Goal: Information Seeking & Learning: Learn about a topic

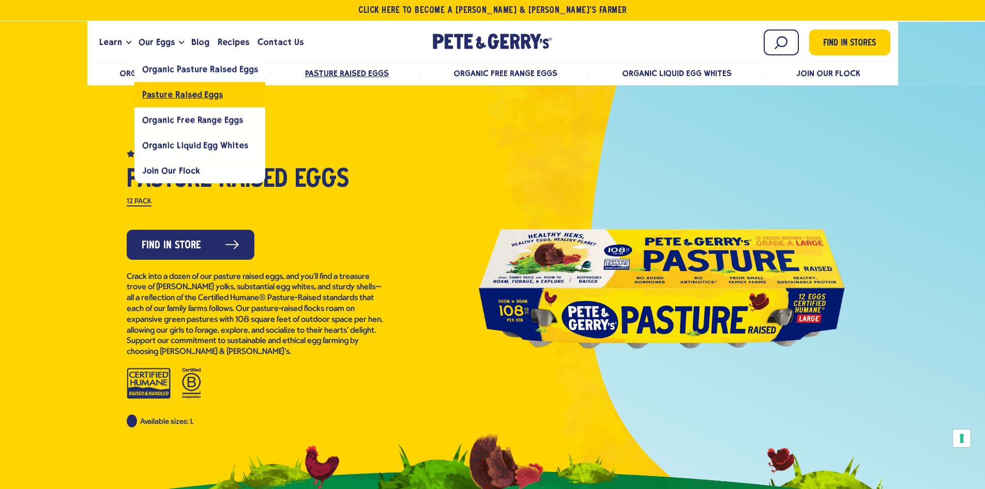
click at [162, 98] on span "Pasture Raised Eggs" at bounding box center [182, 94] width 81 height 10
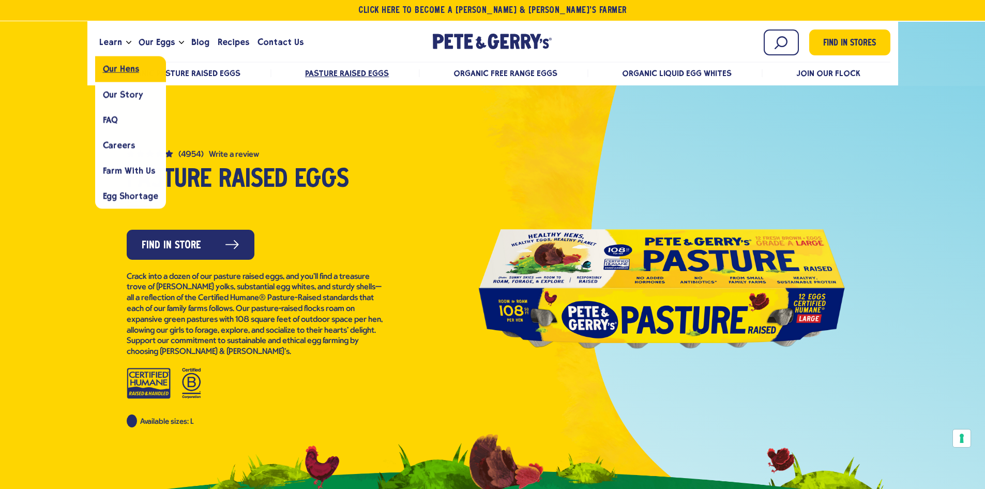
click at [127, 69] on span "Our Hens" at bounding box center [121, 69] width 36 height 10
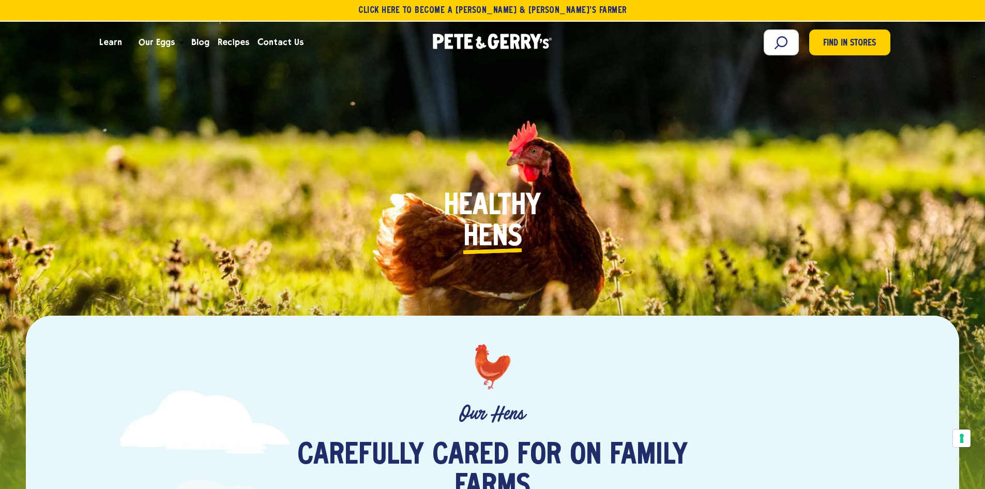
drag, startPoint x: 984, startPoint y: 27, endPoint x: 983, endPoint y: 43, distance: 15.6
click at [983, 43] on header "Click Here To Become a Pete & Gerry’s Farmer Learn Our Hens Our Story FAQ Caree…" at bounding box center [492, 32] width 985 height 64
click at [844, 192] on div "Healthy H e n s E g g s P l a n e t" at bounding box center [492, 232] width 821 height 293
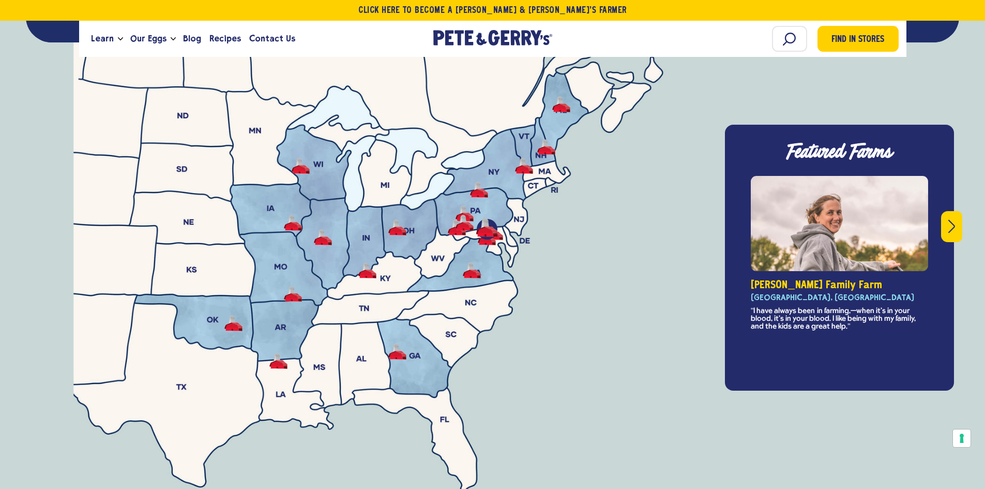
scroll to position [3671, 0]
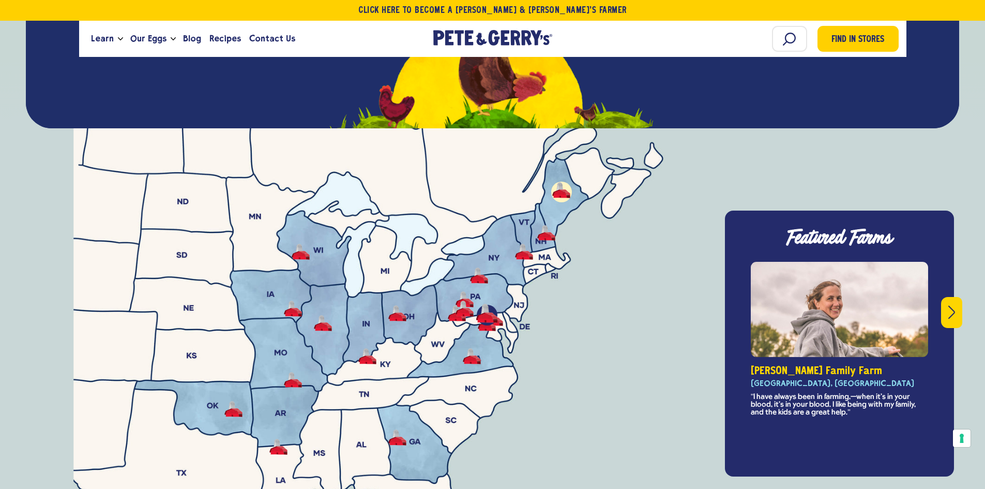
click at [566, 182] on button "-" at bounding box center [561, 190] width 18 height 16
click at [548, 225] on button "Giovagnoli Family Farm - Boscawen, NH" at bounding box center [546, 233] width 18 height 16
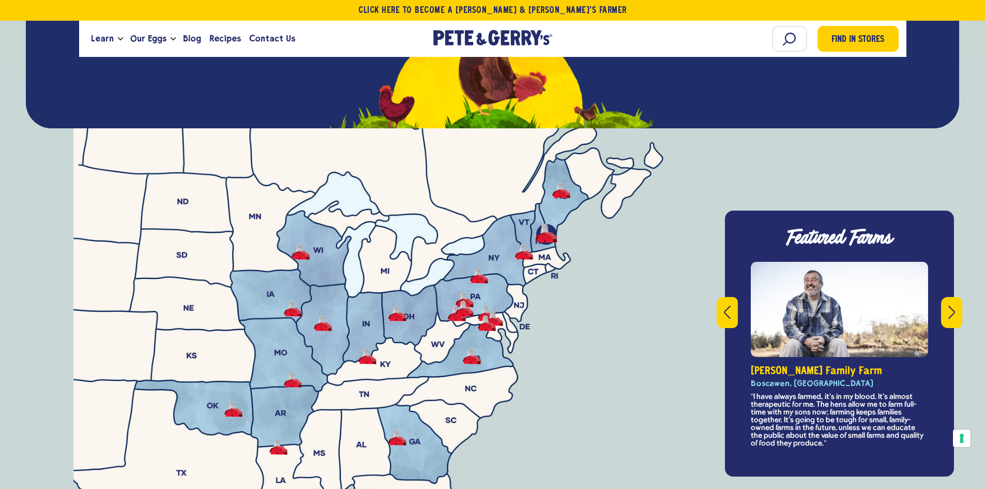
click at [948, 297] on button "Next" at bounding box center [951, 312] width 21 height 31
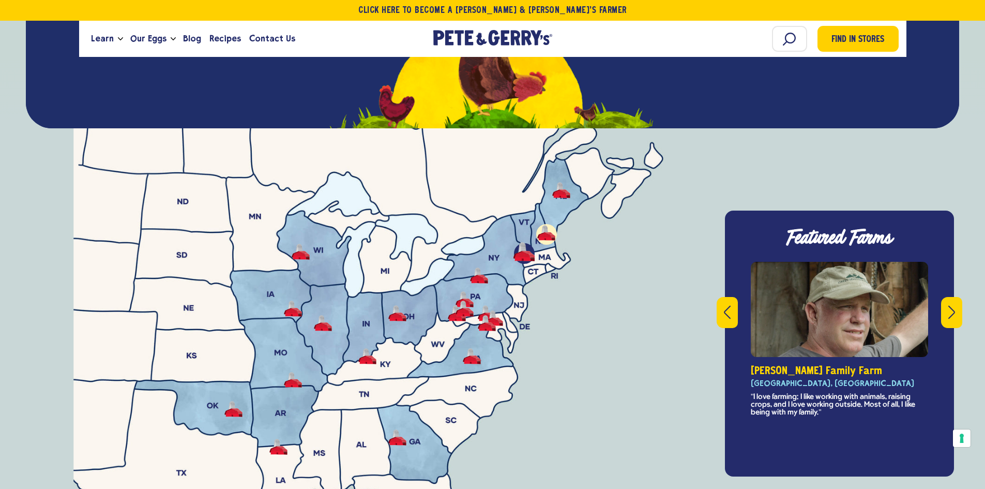
click at [948, 297] on button "Next" at bounding box center [951, 312] width 21 height 31
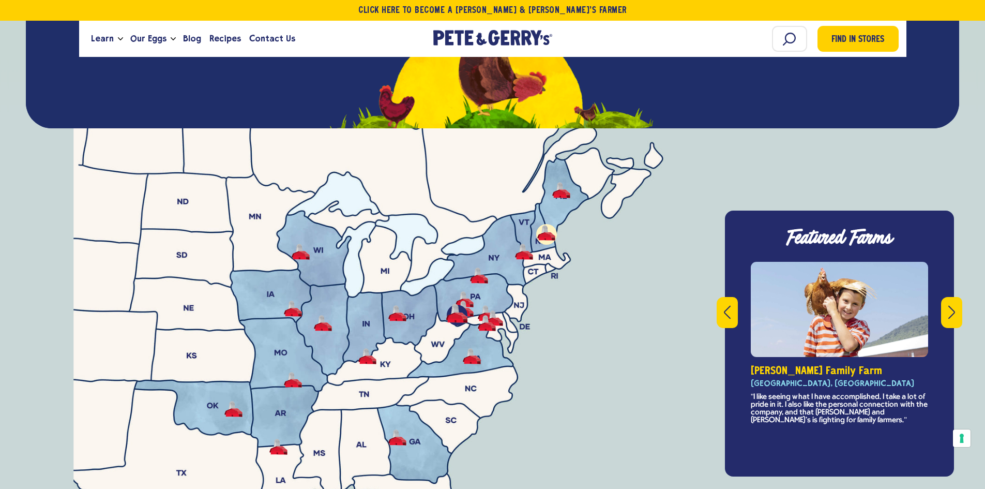
click at [948, 297] on button "Next" at bounding box center [951, 312] width 21 height 31
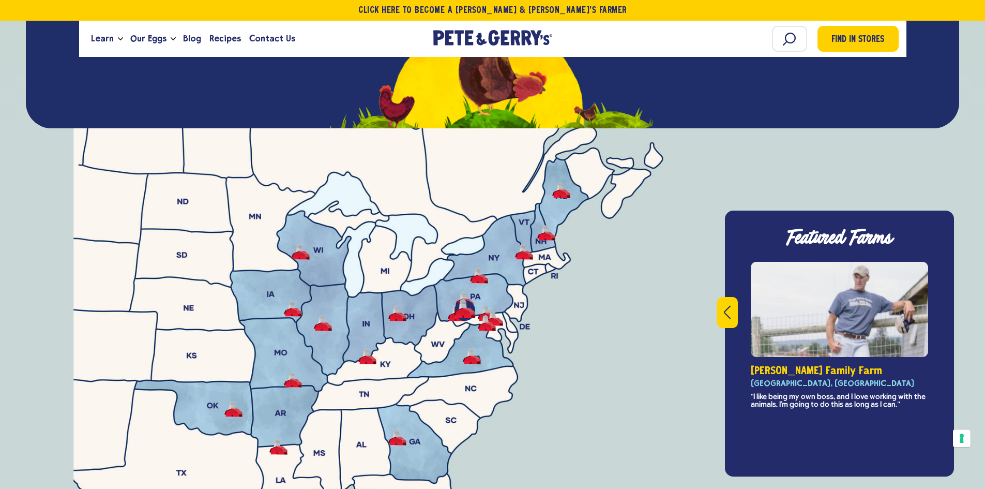
click at [948, 289] on div "Featured Farms This is a carousel with rotating slides. Use Next and Previous b…" at bounding box center [839, 344] width 229 height 266
drag, startPoint x: 984, startPoint y: 293, endPoint x: 984, endPoint y: 309, distance: 16.0
click at [984, 309] on div at bounding box center [492, 344] width 985 height 474
click at [458, 301] on button "Zimmerman Family Farm - Union County, PA" at bounding box center [465, 309] width 18 height 16
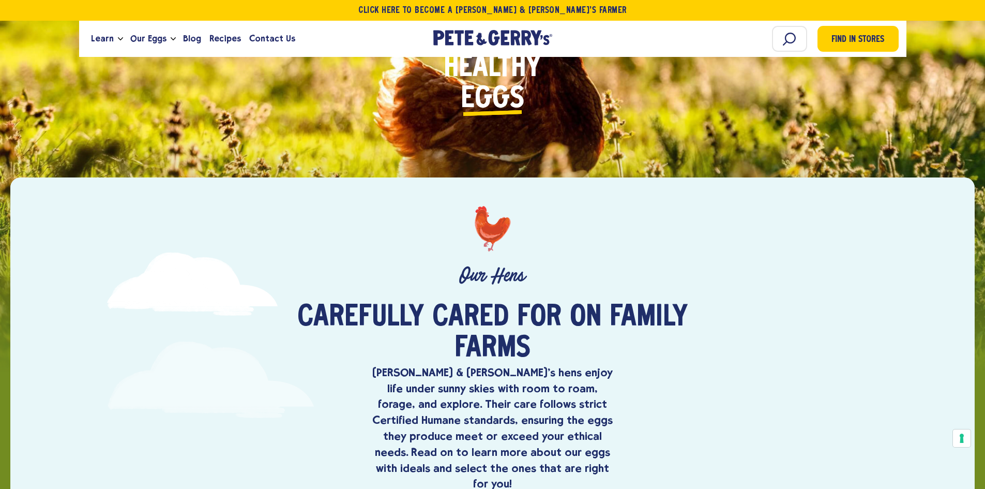
scroll to position [0, 0]
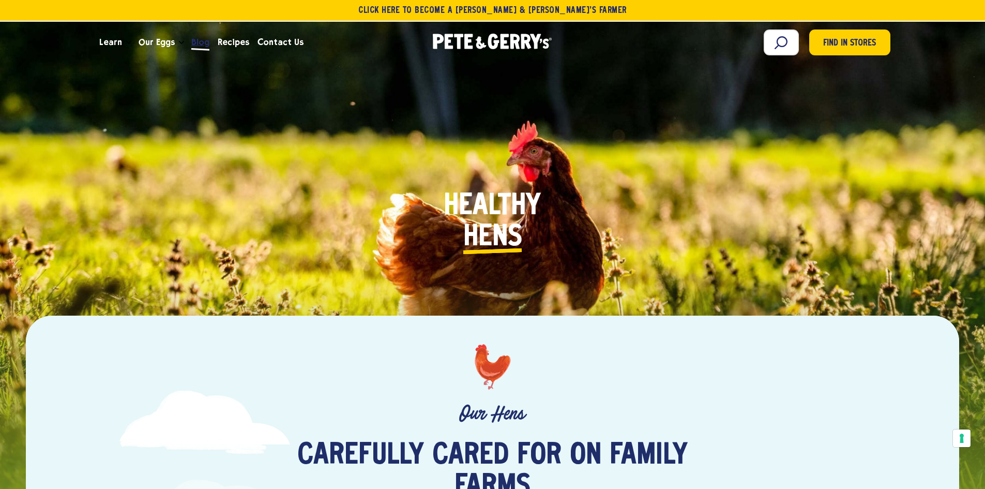
click at [203, 39] on span "Blog" at bounding box center [200, 42] width 18 height 13
